Goal: Information Seeking & Learning: Find specific fact

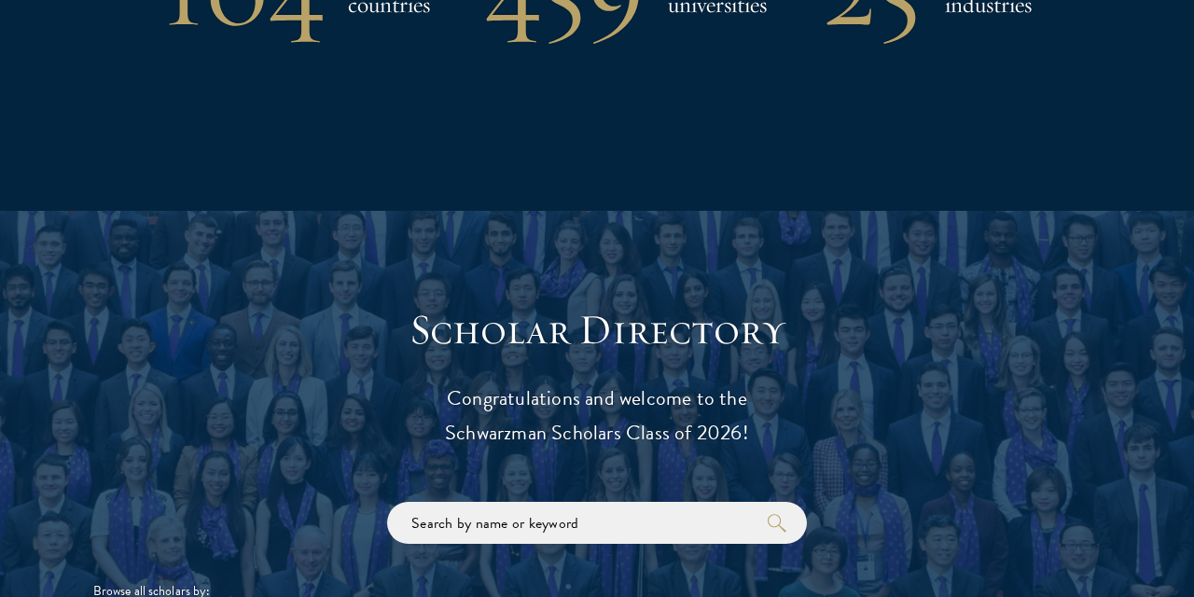
scroll to position [1813, 0]
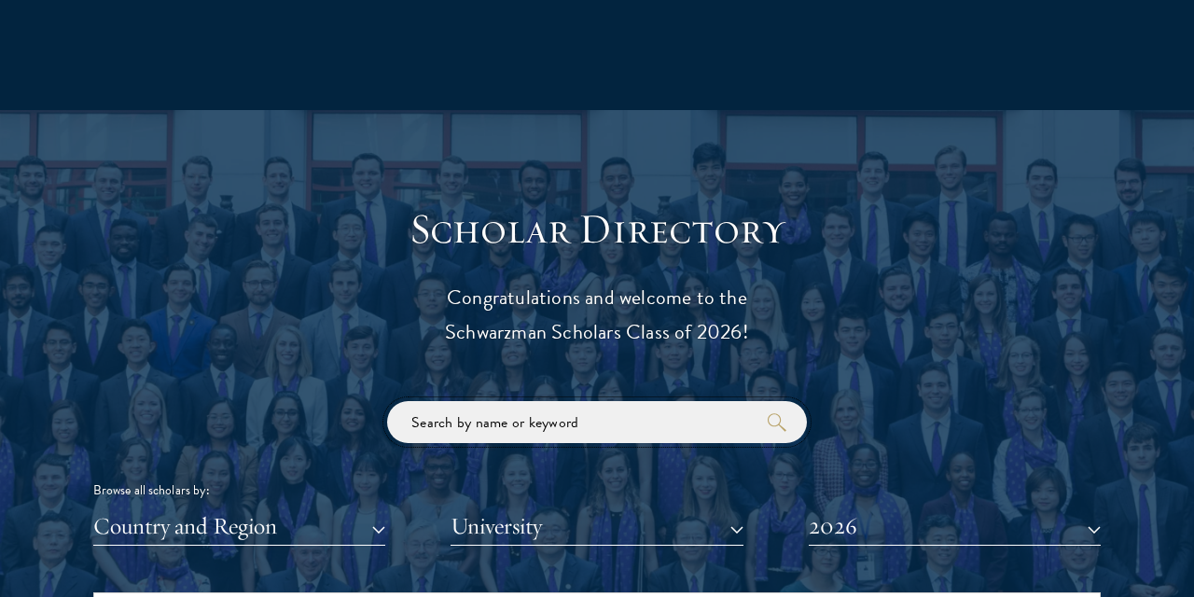
click at [477, 421] on input "search" at bounding box center [597, 422] width 420 height 42
click button "submit" at bounding box center [0, 0] width 0 height 0
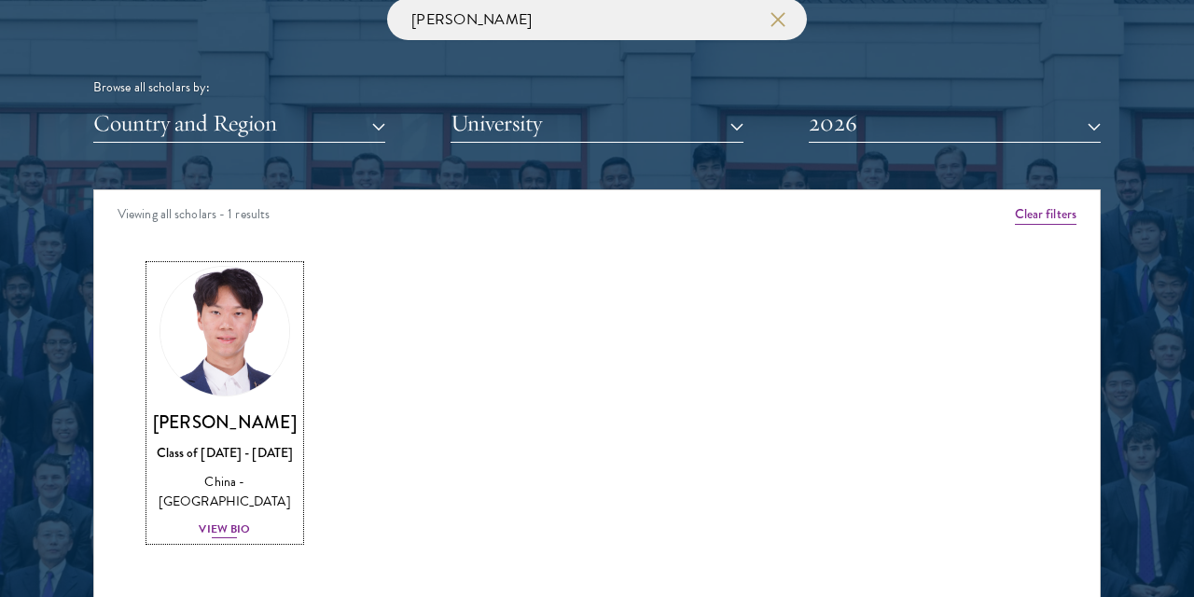
click at [218, 302] on img at bounding box center [225, 331] width 142 height 142
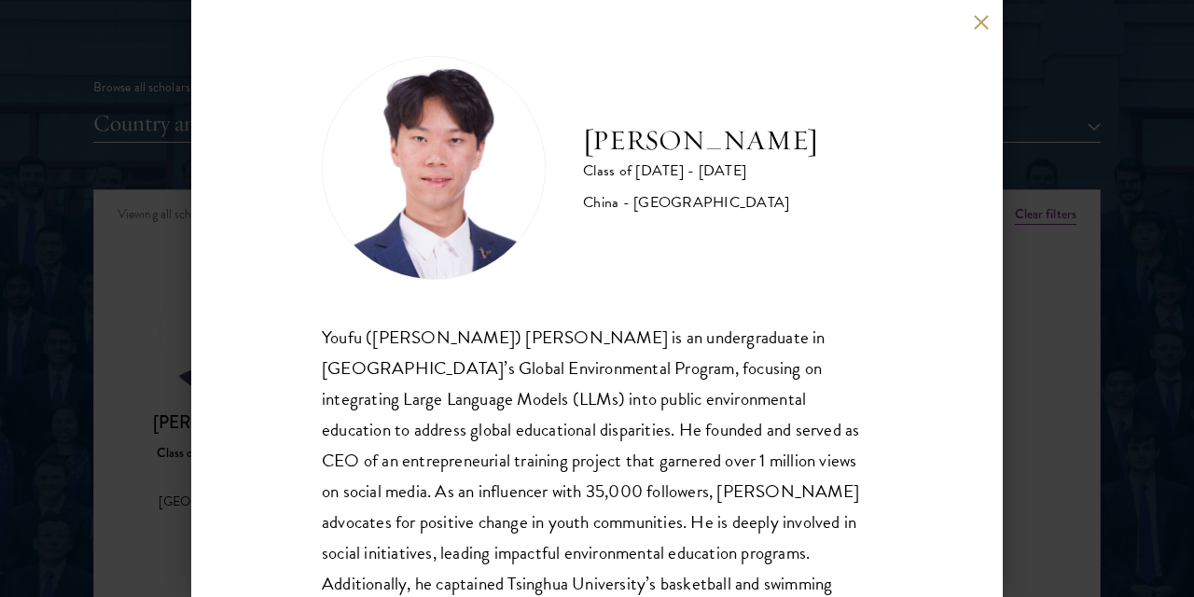
click at [984, 32] on div "[PERSON_NAME] Class of [DATE] - [DATE] [GEOGRAPHIC_DATA] - [GEOGRAPHIC_DATA] [P…" at bounding box center [597, 298] width 812 height 597
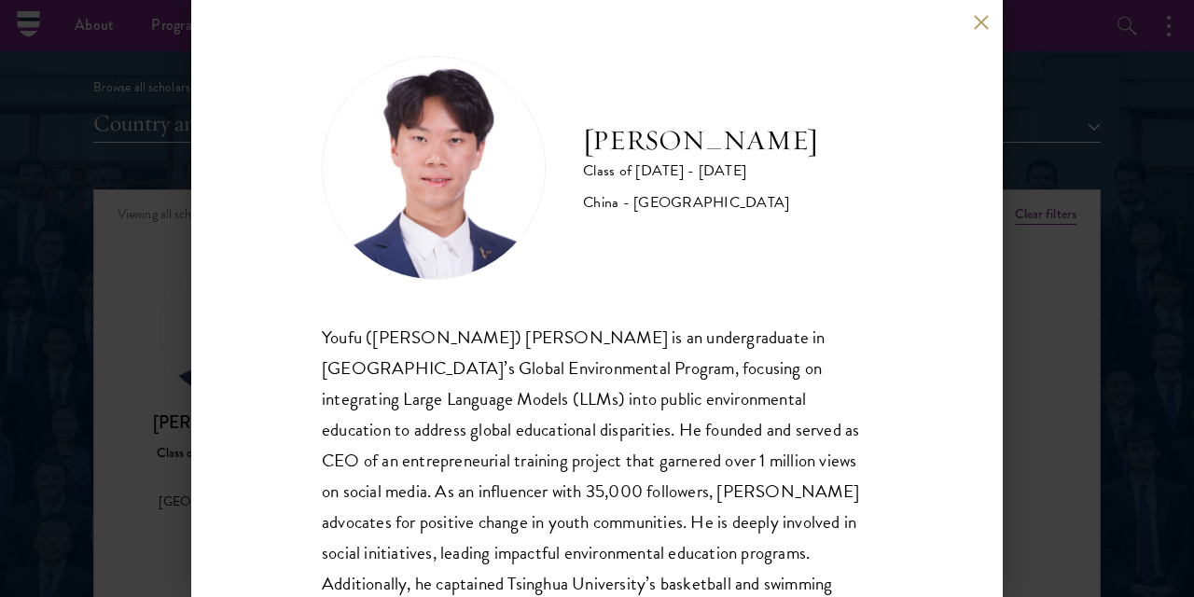
scroll to position [2015, 0]
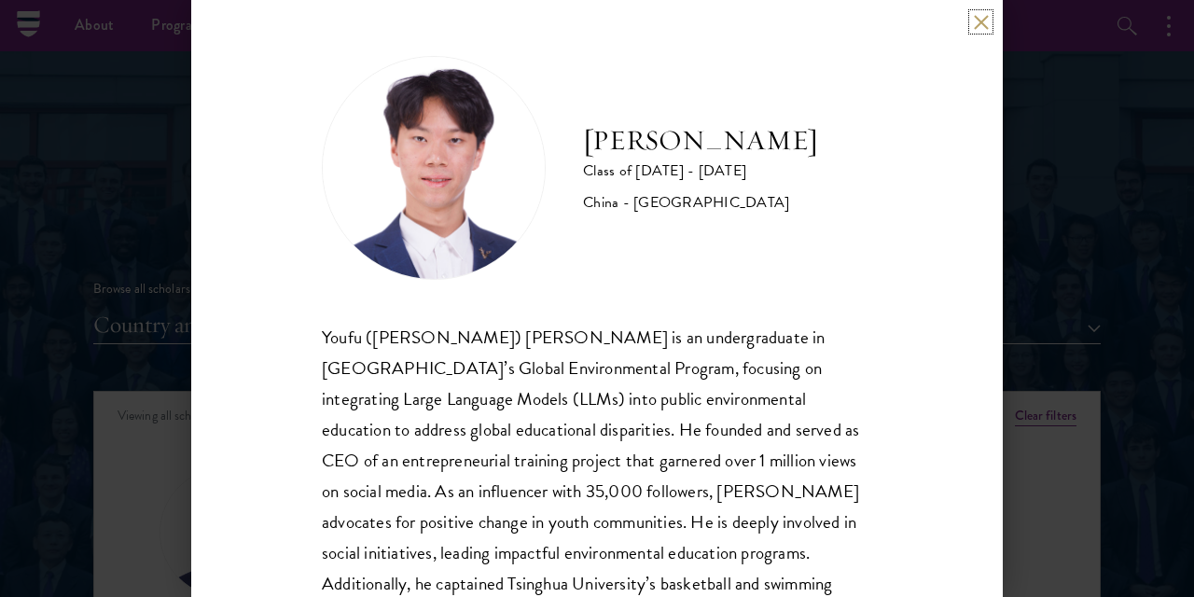
click at [978, 21] on button at bounding box center [981, 22] width 16 height 16
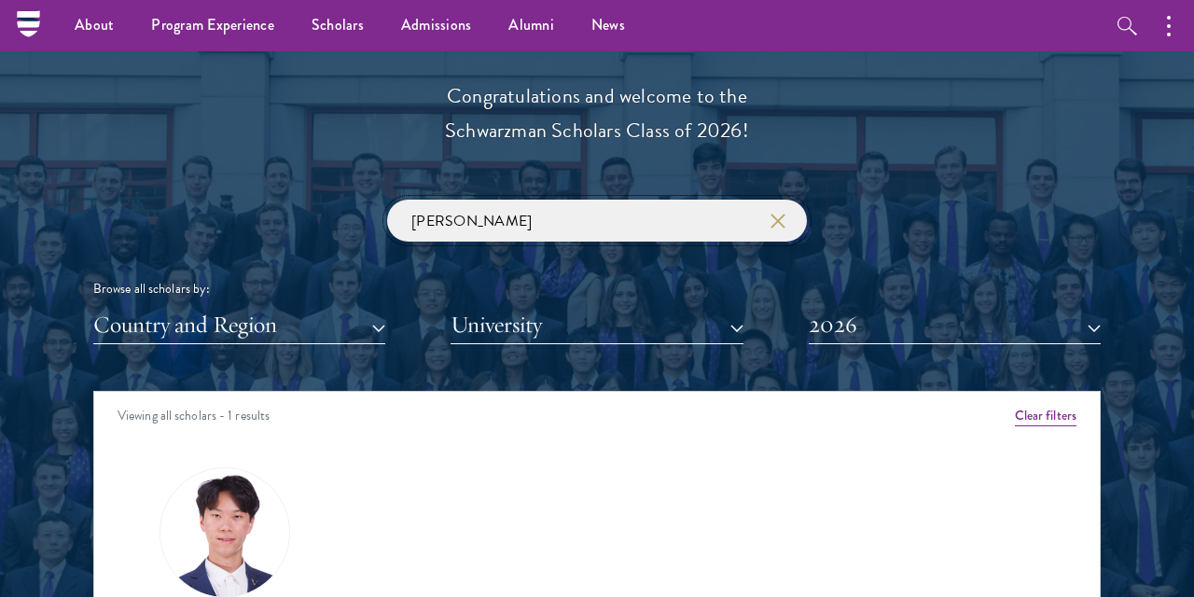
drag, startPoint x: 521, startPoint y: 215, endPoint x: 5, endPoint y: 192, distance: 517.2
click at [387, 200] on input "[PERSON_NAME]" at bounding box center [597, 221] width 420 height 42
paste input "[PERSON_NAME]"
click button "submit" at bounding box center [0, 0] width 0 height 0
click at [207, 540] on img at bounding box center [225, 533] width 142 height 142
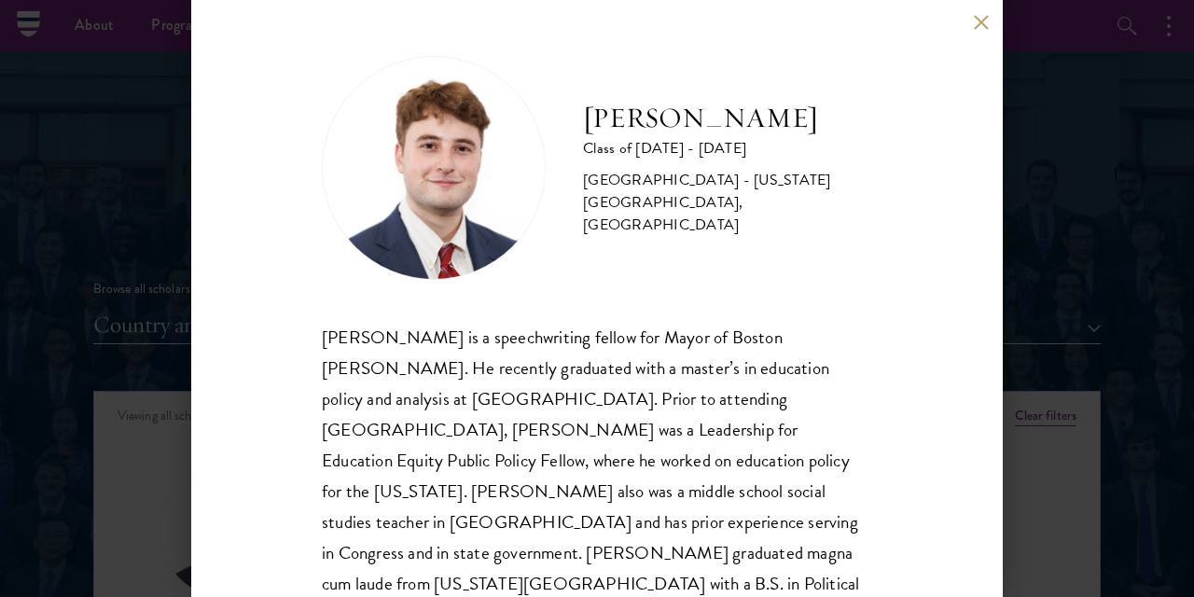
click at [978, 25] on button at bounding box center [981, 22] width 16 height 16
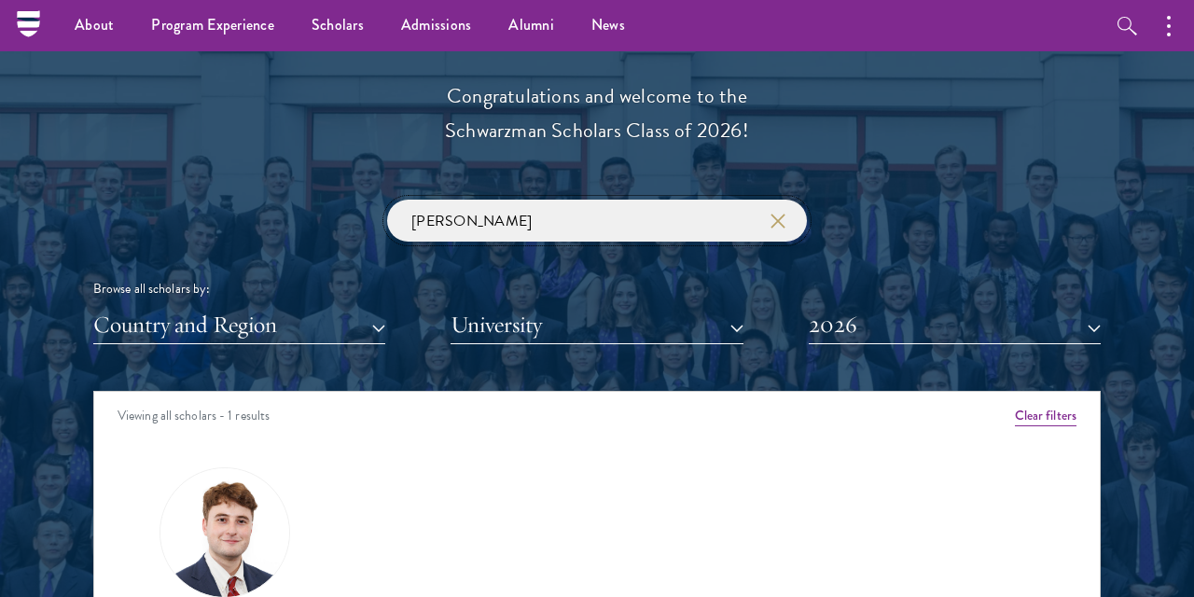
drag, startPoint x: 522, startPoint y: 237, endPoint x: 40, endPoint y: 228, distance: 482.3
click at [387, 228] on input "[PERSON_NAME]" at bounding box center [597, 221] width 420 height 42
click button "submit" at bounding box center [0, 0] width 0 height 0
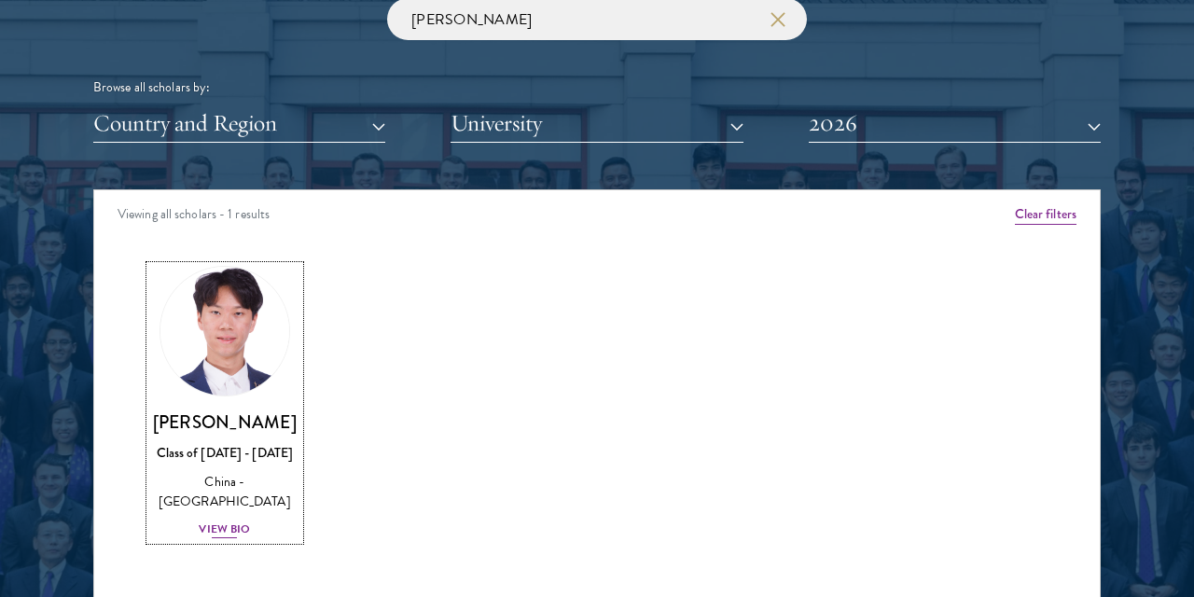
click at [243, 336] on img at bounding box center [225, 331] width 142 height 142
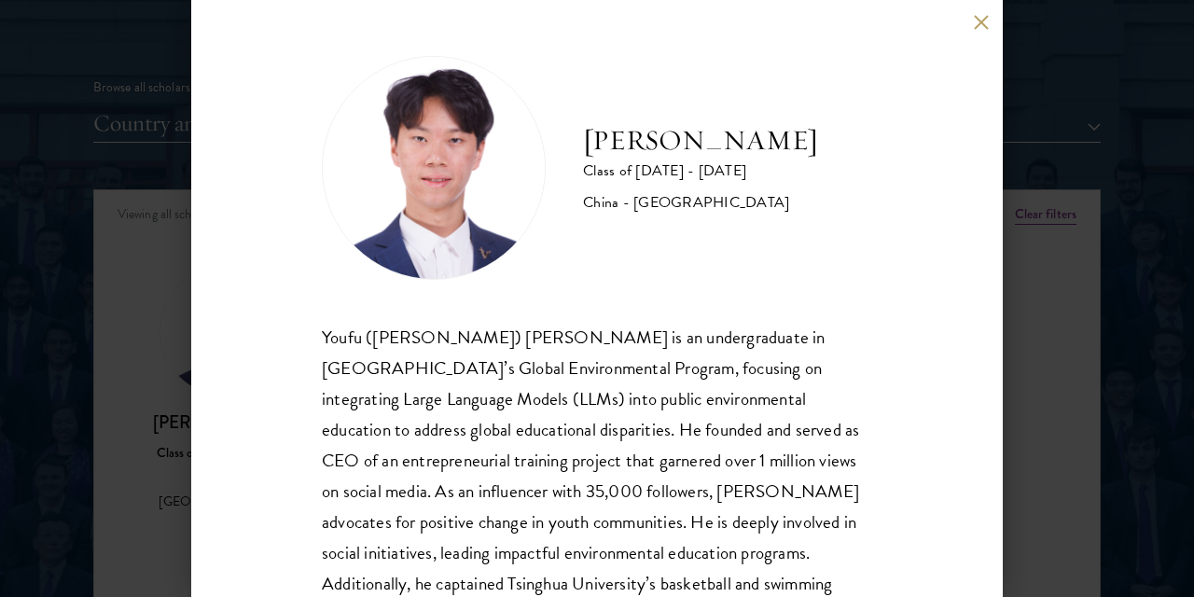
click at [983, 23] on button at bounding box center [981, 22] width 16 height 16
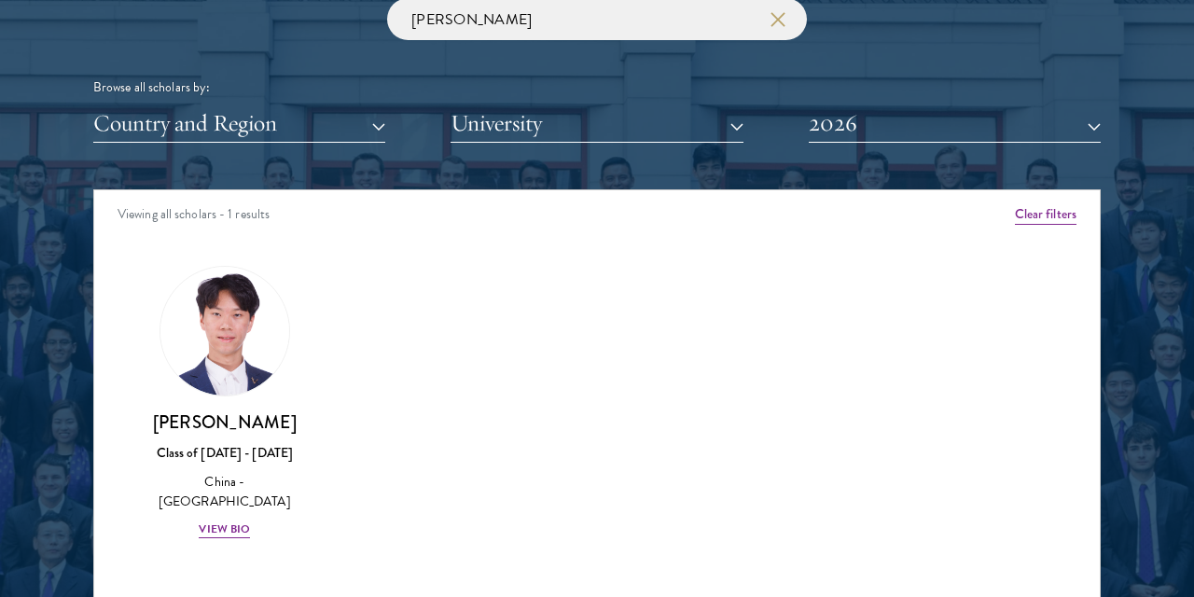
click at [1077, 359] on div "Amber Class of [DATE] - [DATE] [GEOGRAPHIC_DATA] - [GEOGRAPHIC_DATA] View Bio C…" at bounding box center [597, 420] width 1006 height 354
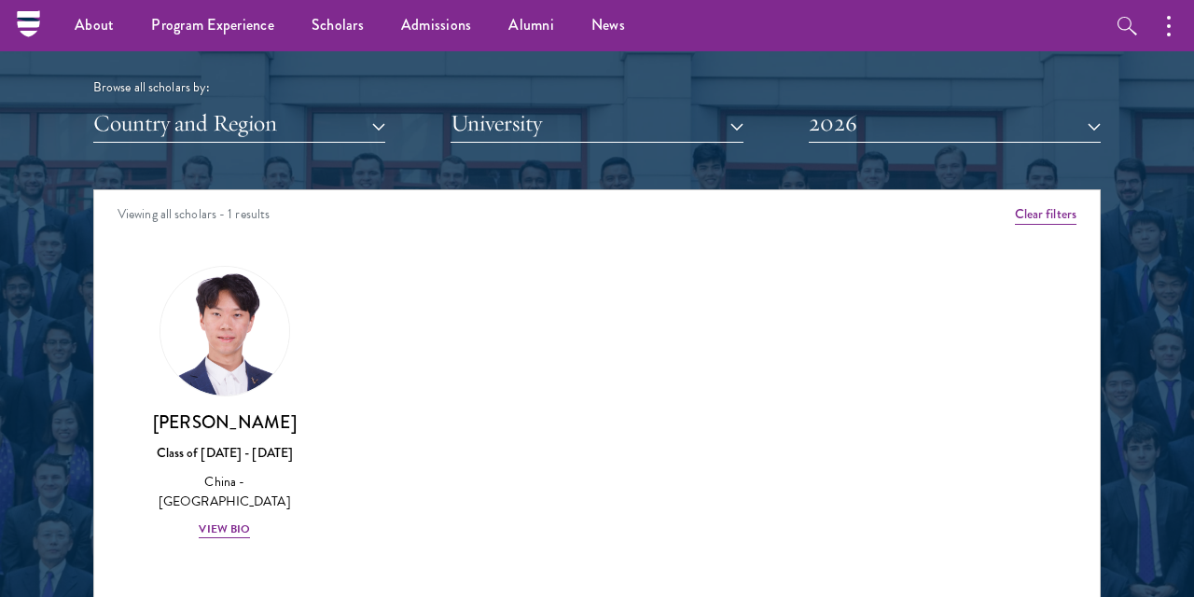
scroll to position [2055, 0]
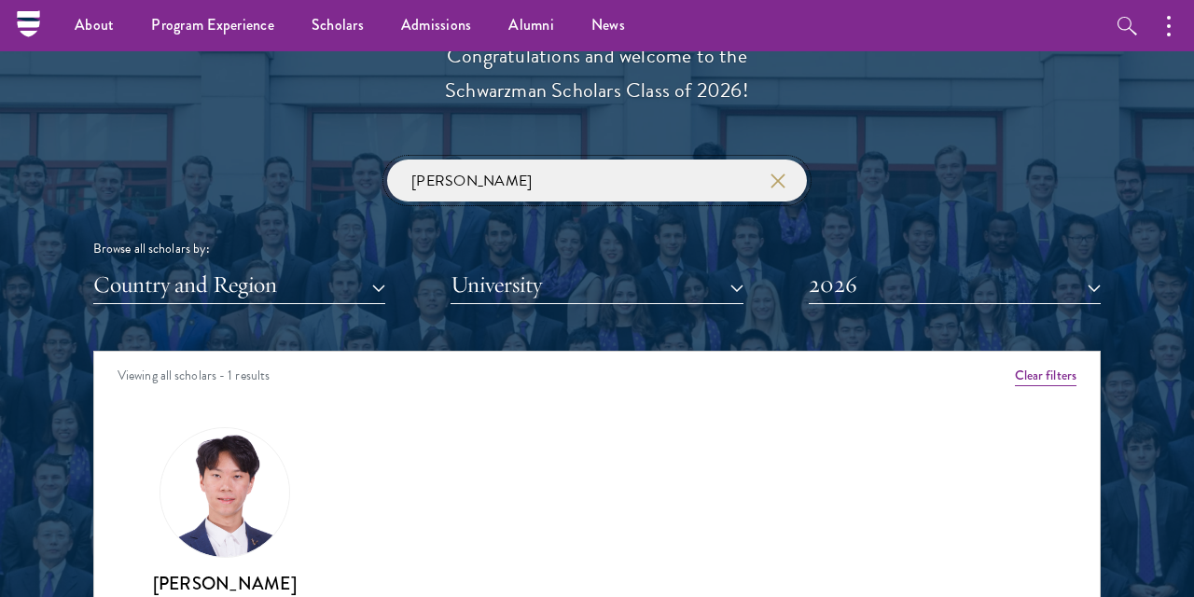
drag, startPoint x: 420, startPoint y: 21, endPoint x: 0, endPoint y: -49, distance: 425.4
click at [387, 160] on input "[PERSON_NAME]" at bounding box center [597, 181] width 420 height 42
paste input "ANUGREH"
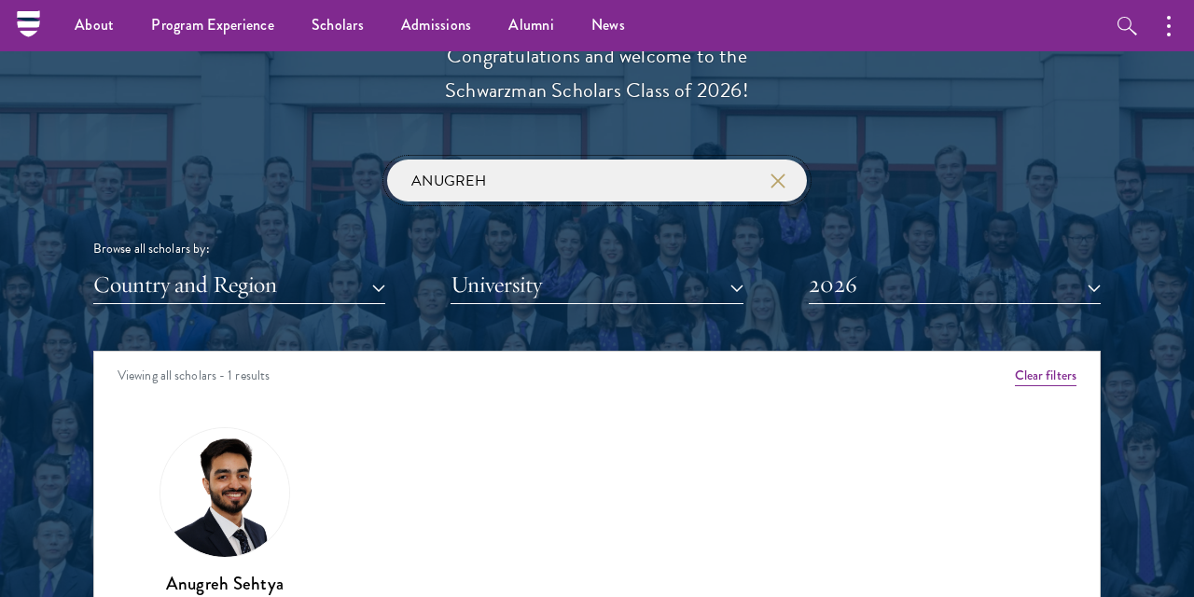
click button "submit" at bounding box center [0, 0] width 0 height 0
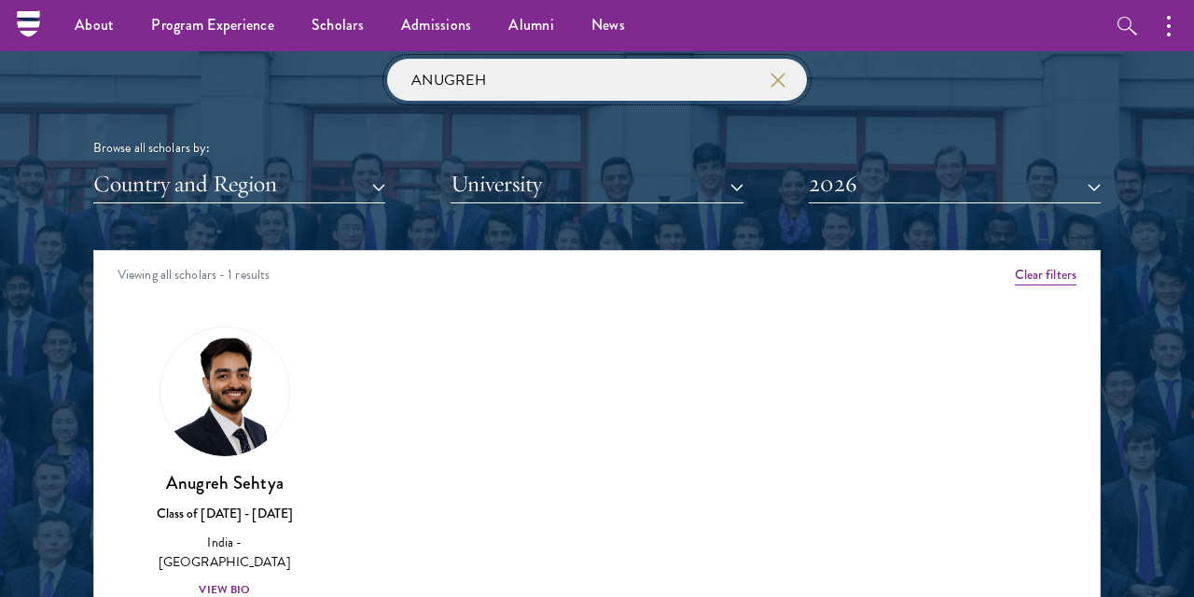
scroll to position [2357, 0]
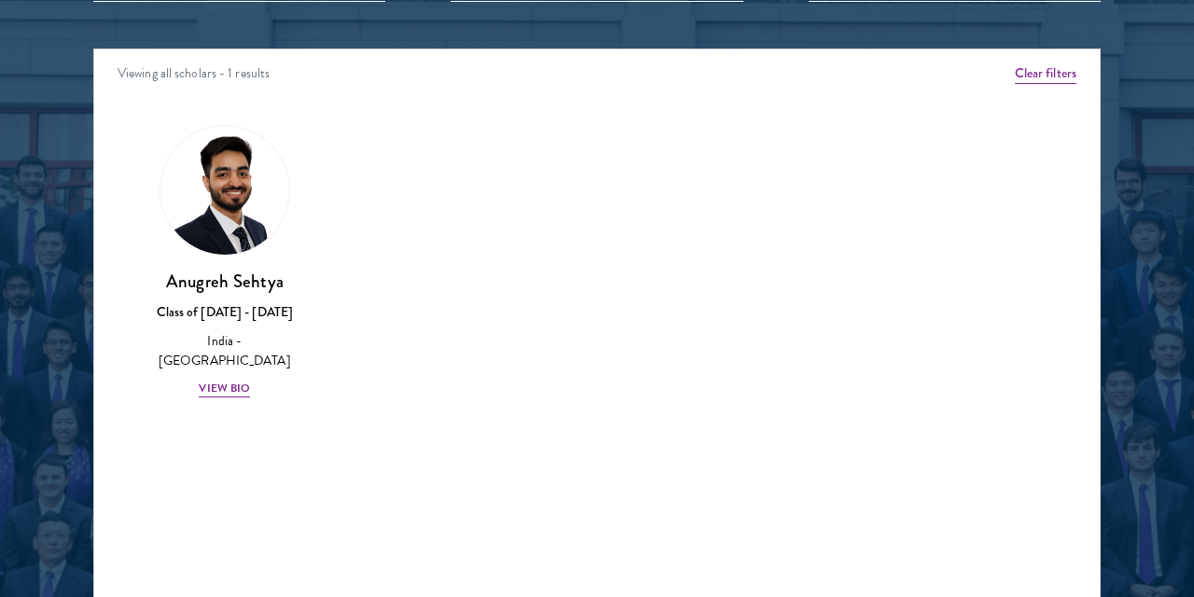
click at [150, 422] on div "Amber Class of [DATE] - [DATE] [GEOGRAPHIC_DATA] - [GEOGRAPHIC_DATA] View Bio C…" at bounding box center [597, 279] width 1006 height 354
click at [480, 409] on div "Amber Class of [DATE] - [DATE] [GEOGRAPHIC_DATA] - [GEOGRAPHIC_DATA] View Bio C…" at bounding box center [597, 279] width 1006 height 354
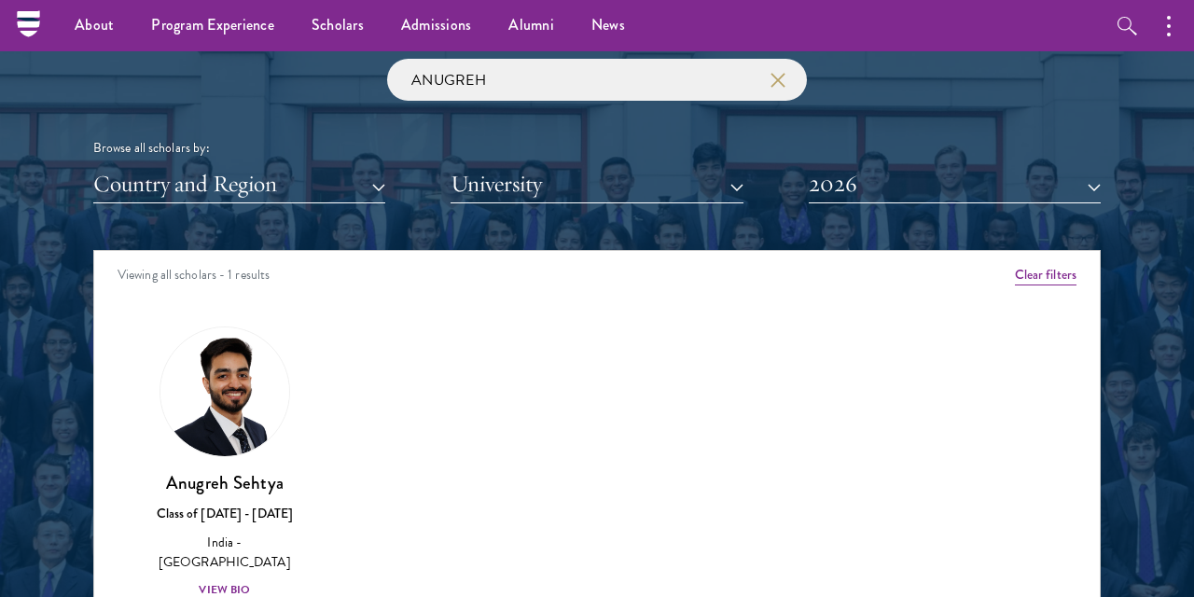
click at [1027, 346] on div "Amber Class of [DATE] - [DATE] [GEOGRAPHIC_DATA] - [GEOGRAPHIC_DATA] View Bio C…" at bounding box center [597, 480] width 1006 height 354
drag, startPoint x: 577, startPoint y: 90, endPoint x: 288, endPoint y: 103, distance: 289.5
click at [387, 59] on input "ANUGREH" at bounding box center [597, 80] width 420 height 42
paste input "[PERSON_NAME]"
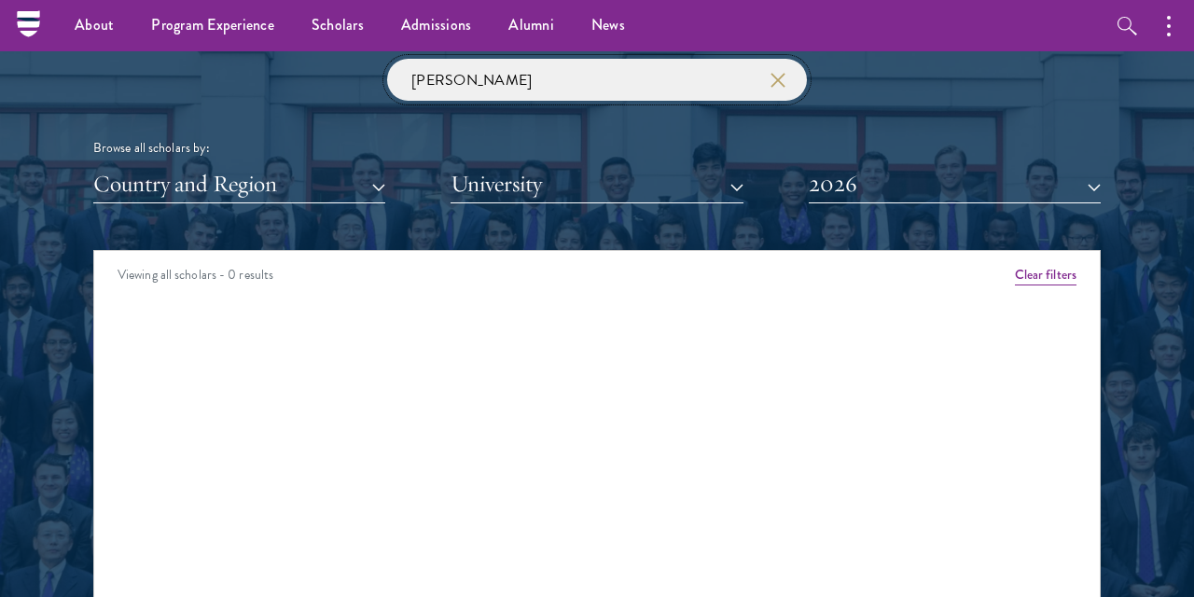
click button "submit" at bounding box center [0, 0] width 0 height 0
drag, startPoint x: 474, startPoint y: 83, endPoint x: 1194, endPoint y: 160, distance: 724.1
click at [807, 101] on input "[PERSON_NAME]" at bounding box center [597, 80] width 420 height 42
click button "submit" at bounding box center [0, 0] width 0 height 0
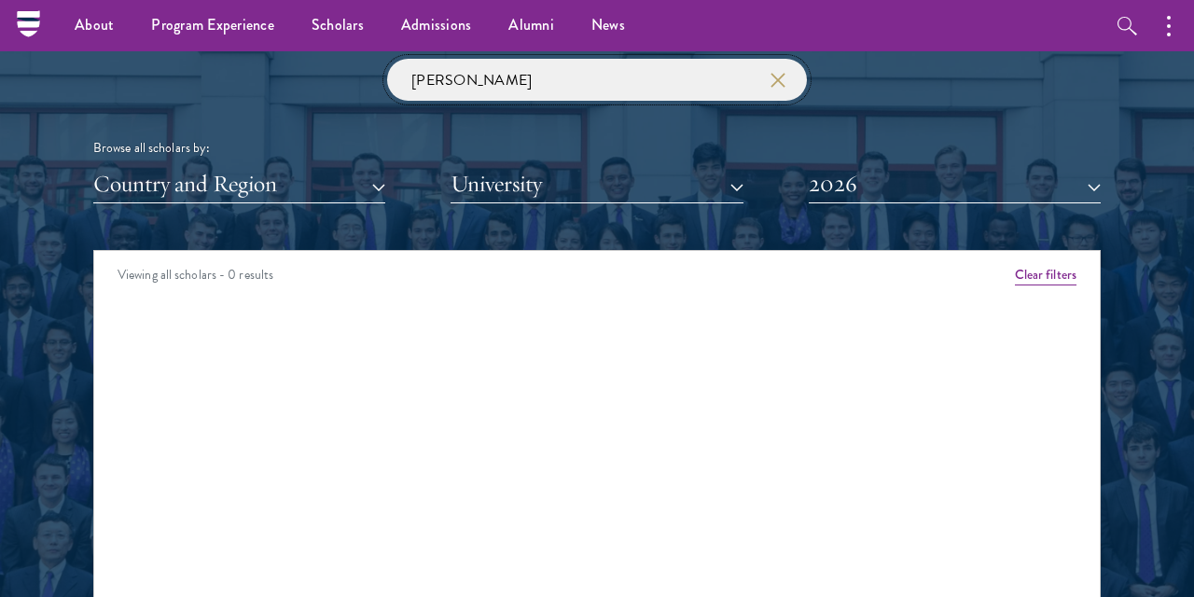
drag, startPoint x: 530, startPoint y: 85, endPoint x: 0, endPoint y: 95, distance: 529.9
click at [387, 94] on input "[PERSON_NAME]" at bounding box center [597, 80] width 420 height 42
drag, startPoint x: 589, startPoint y: 75, endPoint x: 0, endPoint y: -2, distance: 593.5
click at [387, 59] on input "[PERSON_NAME]" at bounding box center [597, 80] width 420 height 42
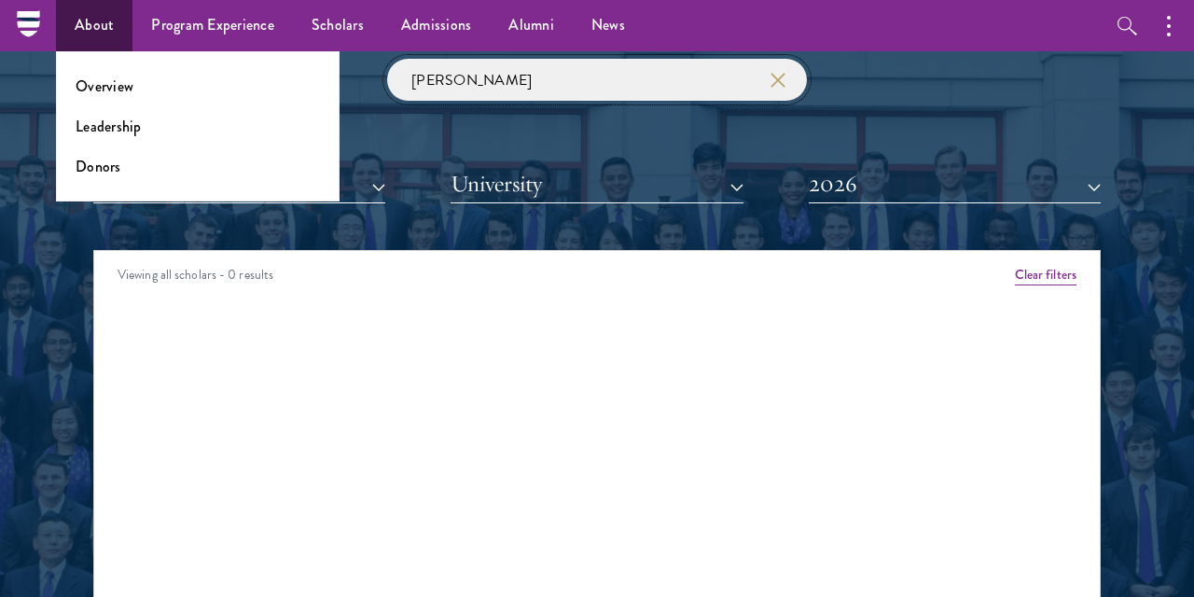
scroll to position [2154, 0]
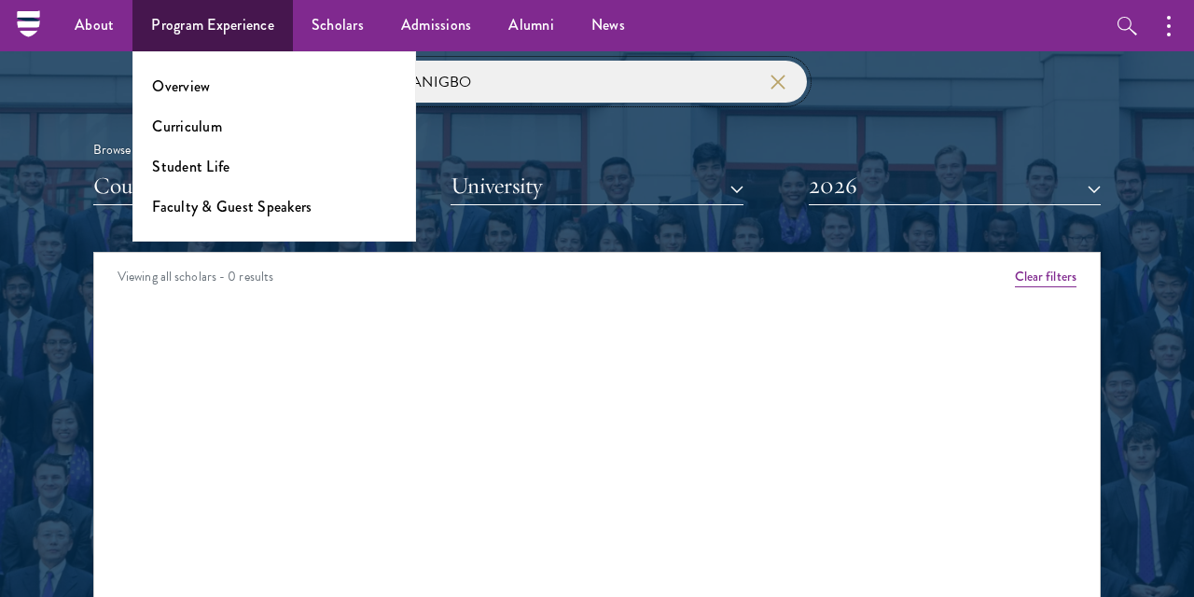
type input "ANIGBO"
click button "submit" at bounding box center [0, 0] width 0 height 0
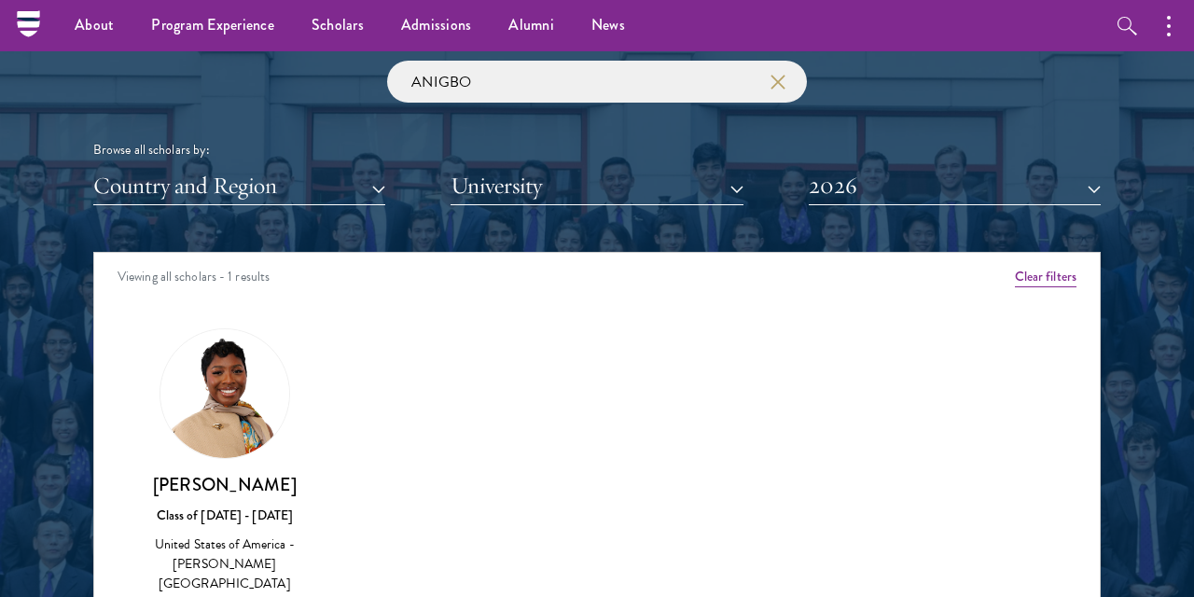
click at [574, 348] on div "Amber Class of [DATE] - [DATE] [GEOGRAPHIC_DATA] - [GEOGRAPHIC_DATA] View Bio C…" at bounding box center [597, 491] width 1006 height 373
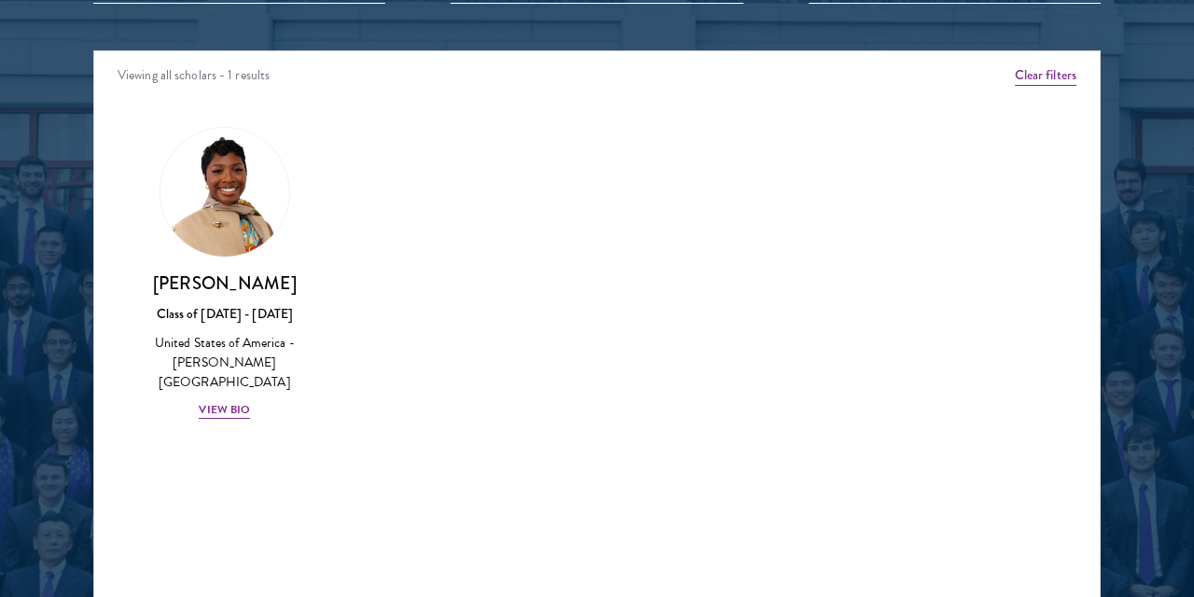
click at [880, 430] on div "Amber Class of [DATE] - [DATE] [GEOGRAPHIC_DATA] - [GEOGRAPHIC_DATA] View Bio C…" at bounding box center [597, 290] width 1006 height 373
click at [566, 450] on div "Amber Class of [DATE] - [DATE] [GEOGRAPHIC_DATA] - [GEOGRAPHIC_DATA] View Bio C…" at bounding box center [597, 290] width 1006 height 373
